Goal: Navigation & Orientation: Find specific page/section

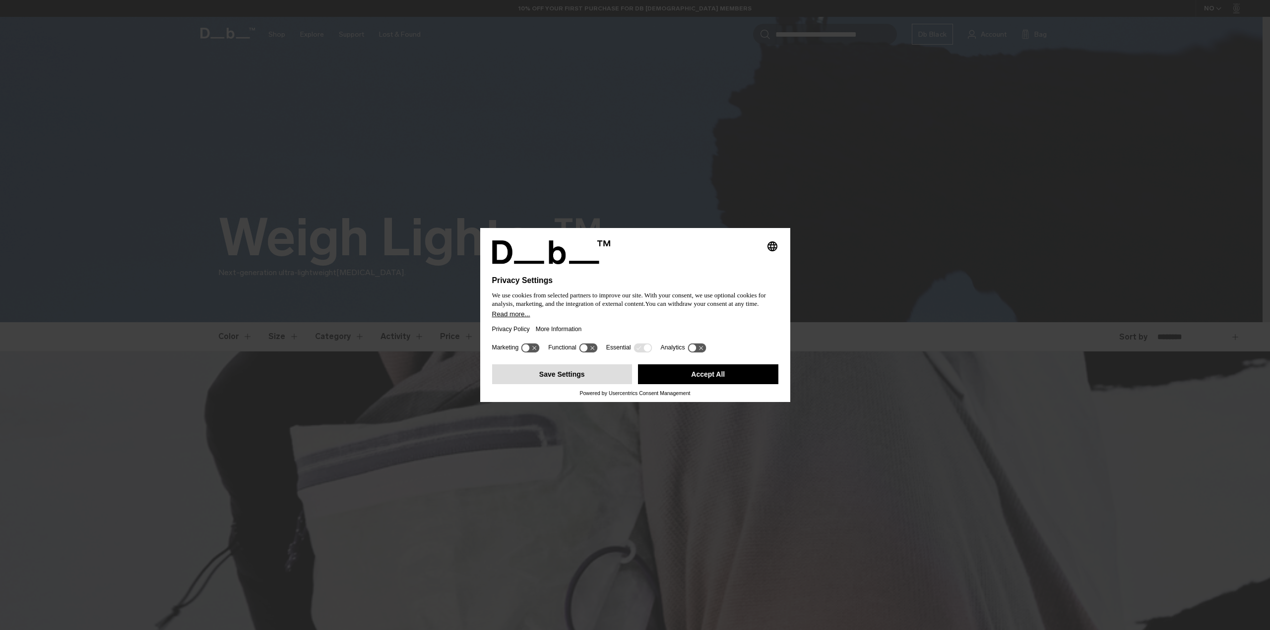
click at [564, 378] on button "Save Settings" at bounding box center [562, 375] width 140 height 20
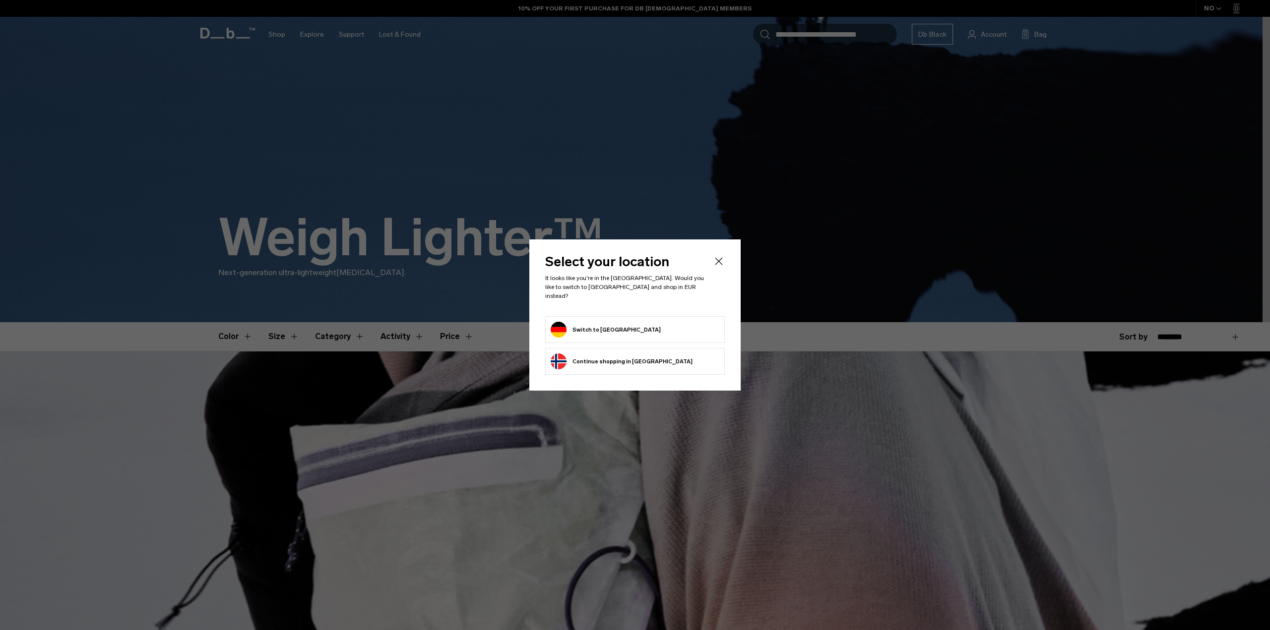
click at [601, 322] on button "Switch to Germany" at bounding box center [606, 330] width 110 height 16
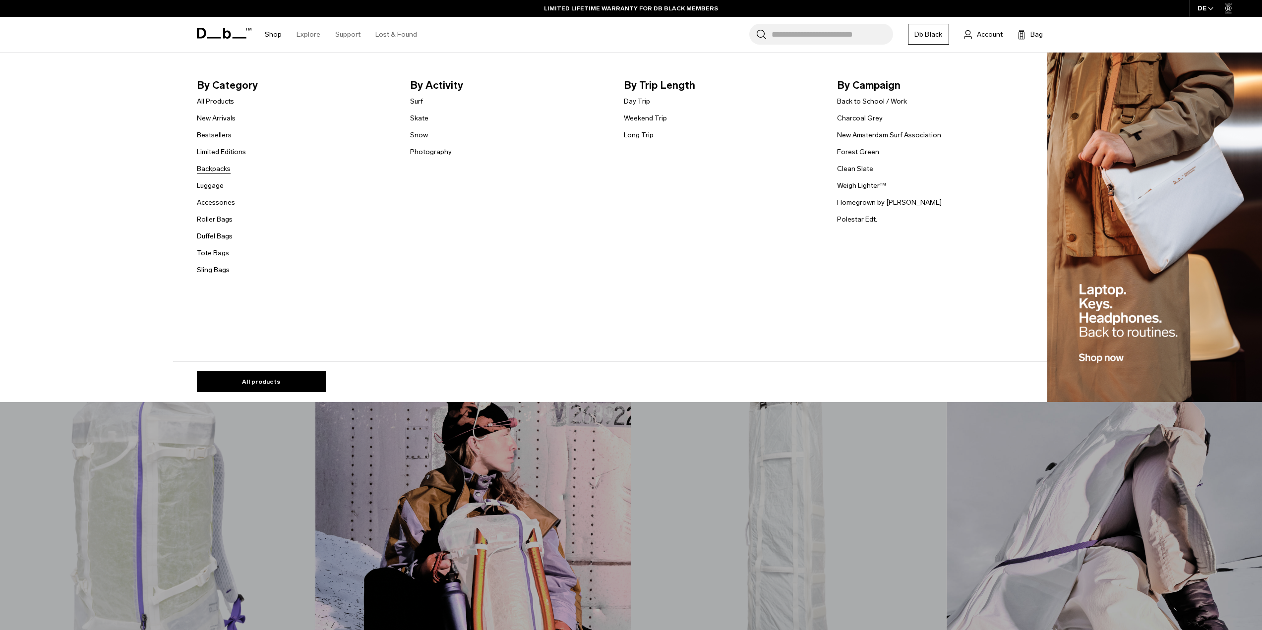
click at [213, 168] on link "Backpacks" at bounding box center [214, 169] width 34 height 10
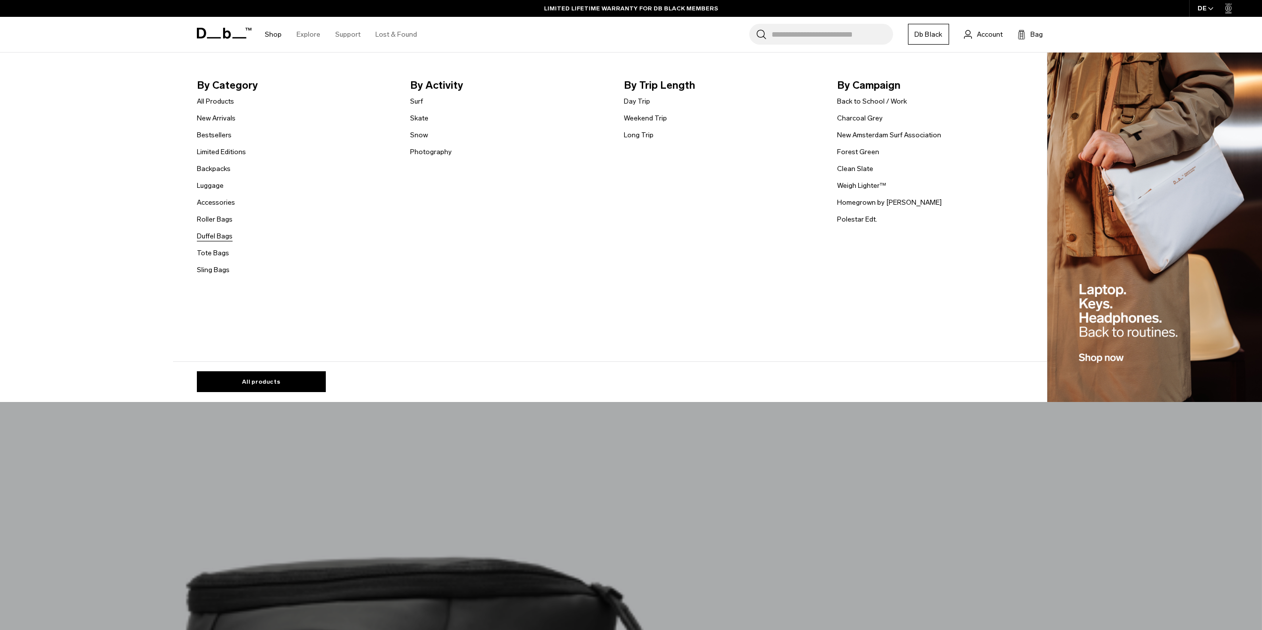
click at [216, 234] on link "Duffel Bags" at bounding box center [215, 236] width 36 height 10
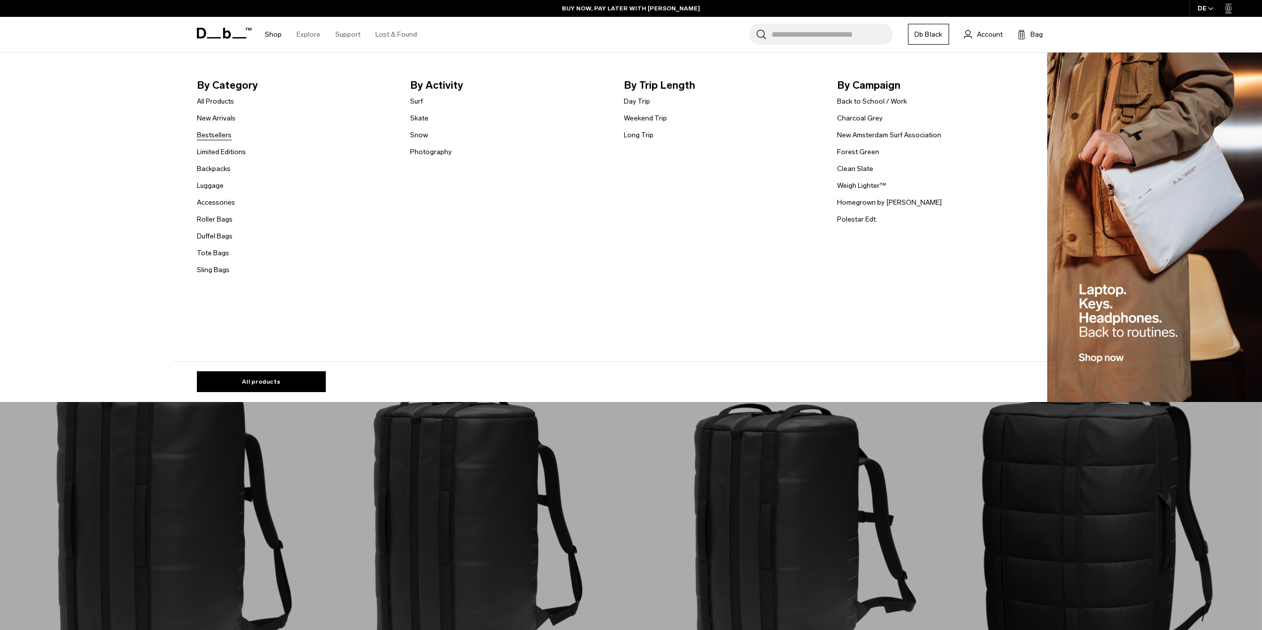
click at [214, 137] on link "Bestsellers" at bounding box center [214, 135] width 35 height 10
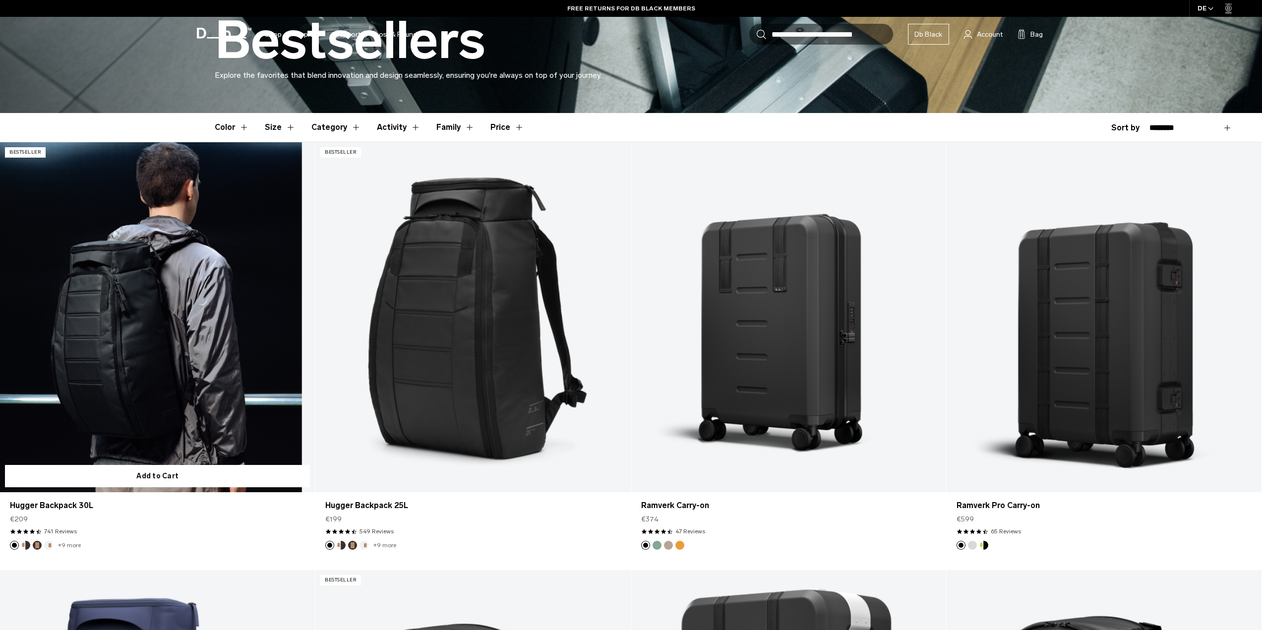
scroll to position [248, 0]
